Goal: Navigation & Orientation: Find specific page/section

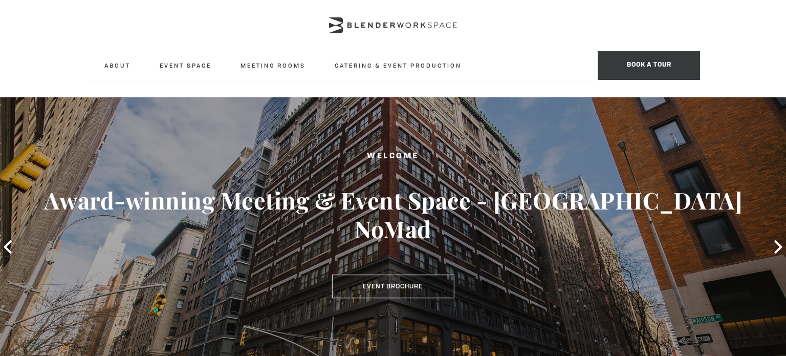
click at [602, 31] on div at bounding box center [393, 25] width 614 height 51
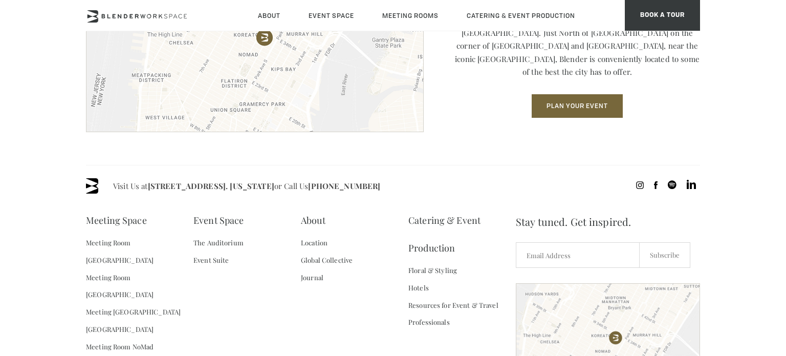
scroll to position [1478, 0]
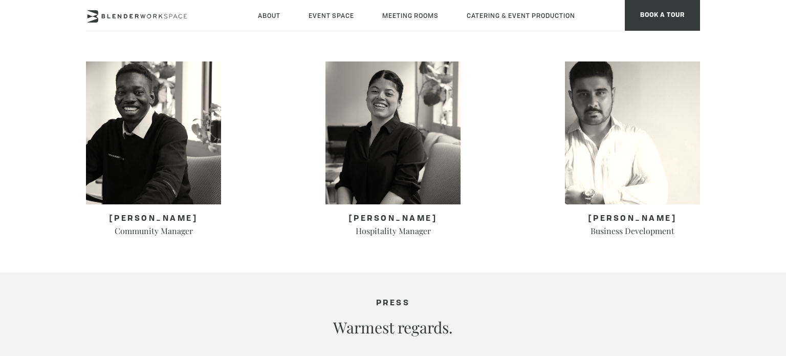
scroll to position [491, 0]
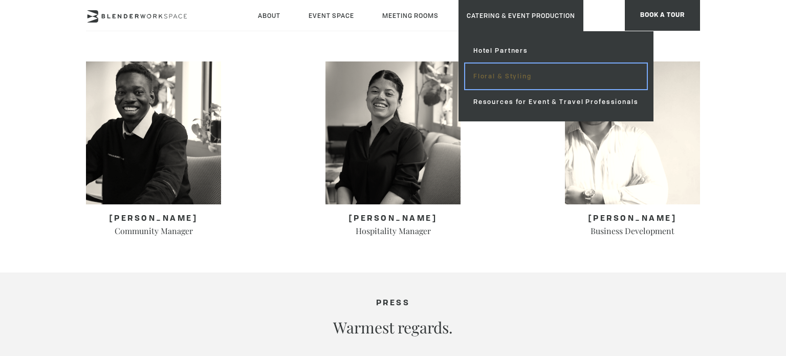
click at [497, 74] on link "Floral & Styling" at bounding box center [556, 76] width 182 height 26
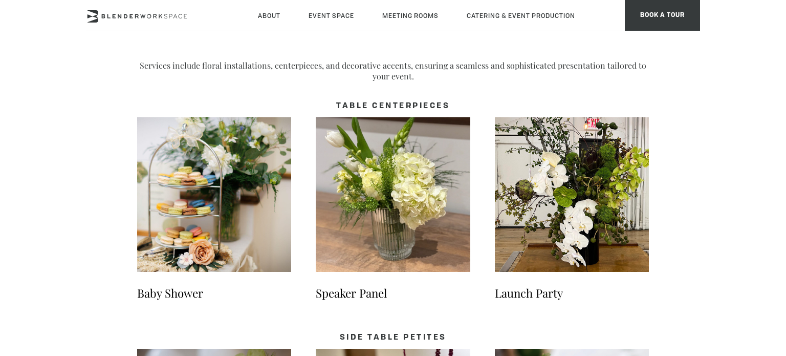
scroll to position [471, 0]
